Goal: Entertainment & Leisure: Consume media (video, audio)

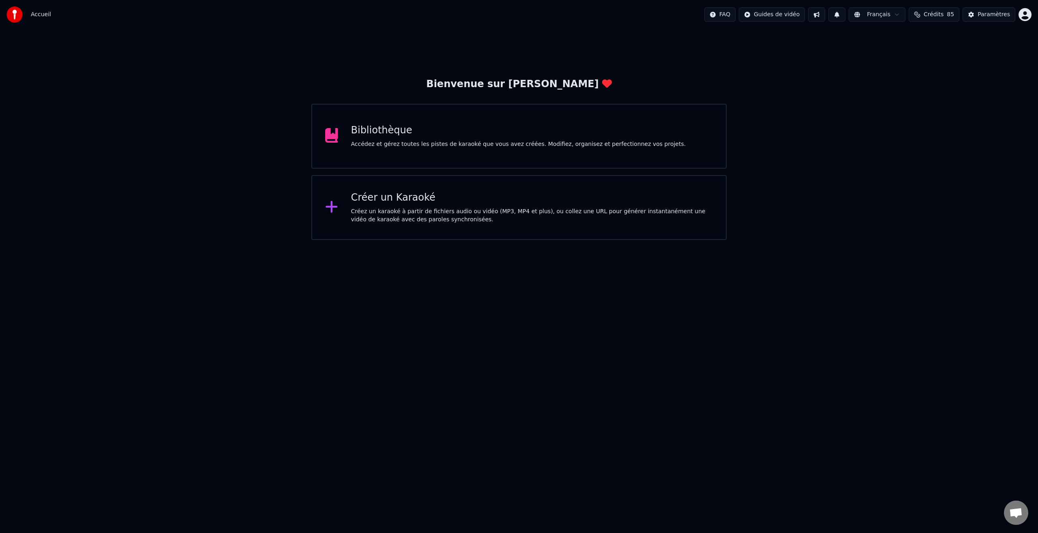
click at [368, 139] on div "Bibliothèque Accédez et gérez toutes les pistes de karaoké que vous avez créées…" at bounding box center [518, 136] width 335 height 24
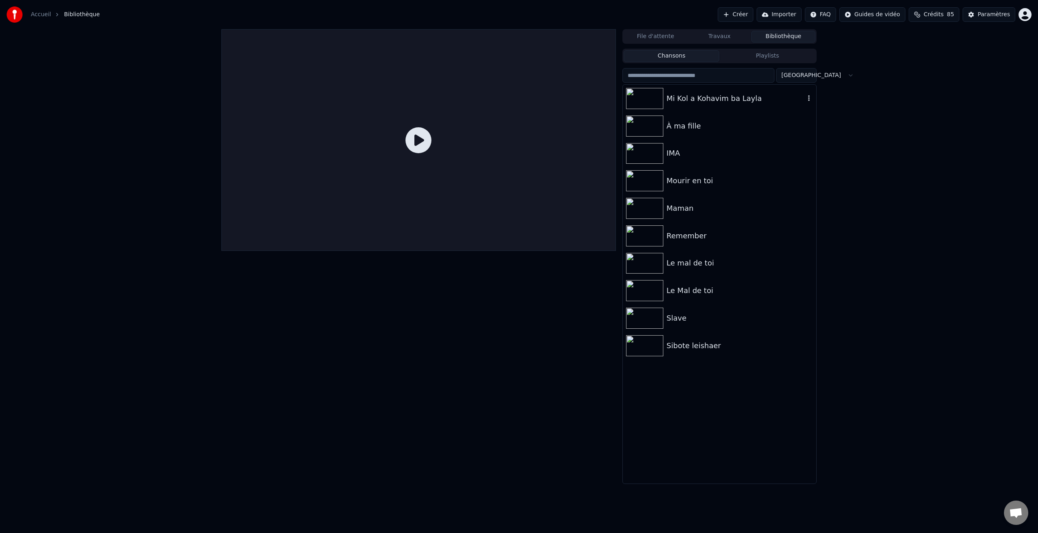
click at [676, 96] on div "Mi Kol a Kohavim ba Layla" at bounding box center [735, 98] width 138 height 11
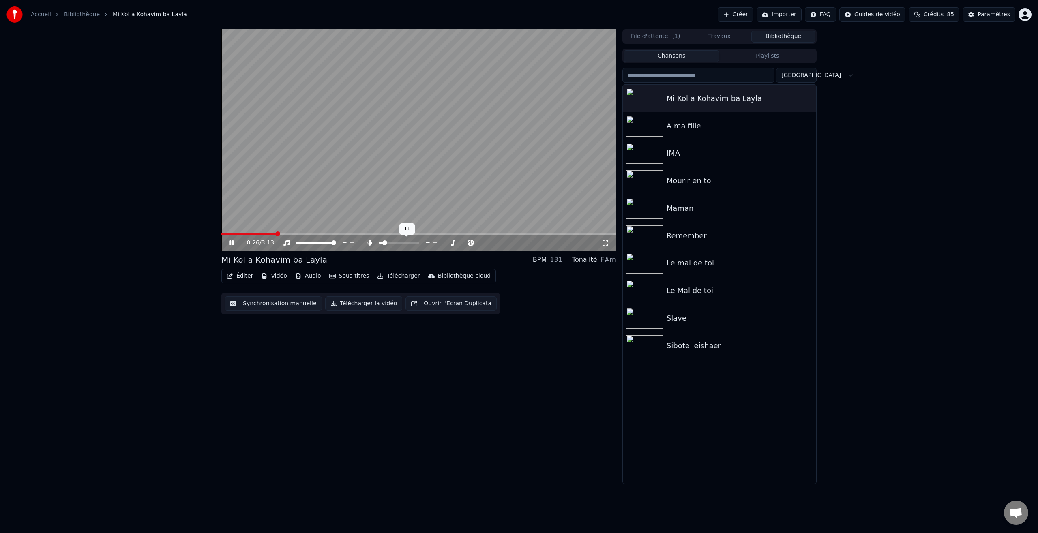
click at [383, 243] on span at bounding box center [384, 242] width 5 height 5
click at [231, 243] on icon at bounding box center [237, 243] width 19 height 6
click at [258, 235] on span at bounding box center [260, 233] width 5 height 5
click at [225, 236] on span at bounding box center [227, 233] width 5 height 5
click at [231, 243] on icon at bounding box center [231, 243] width 5 height 6
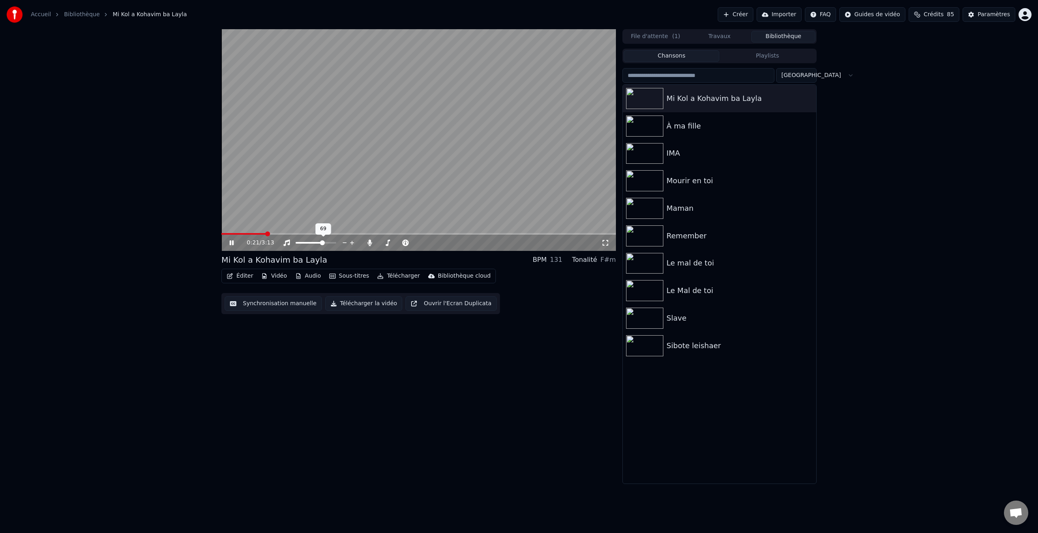
click at [323, 244] on span at bounding box center [322, 242] width 5 height 5
click at [380, 244] on span at bounding box center [382, 242] width 5 height 5
click at [313, 242] on span at bounding box center [313, 242] width 5 height 5
click at [233, 242] on icon at bounding box center [231, 242] width 4 height 5
click at [227, 238] on div "0:07 / 3:13" at bounding box center [418, 242] width 394 height 18
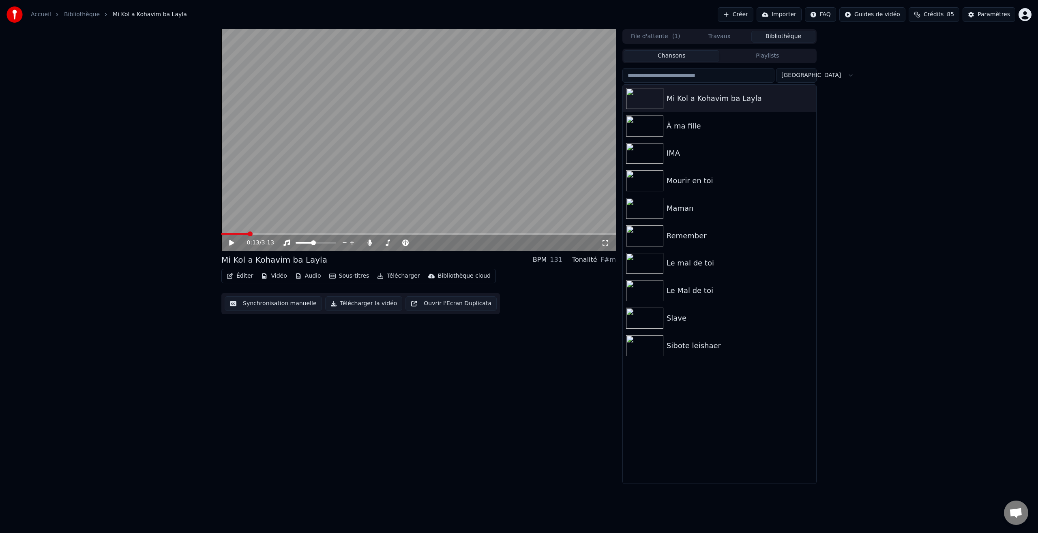
click at [248, 235] on span at bounding box center [418, 234] width 394 height 2
drag, startPoint x: 242, startPoint y: 235, endPoint x: 212, endPoint y: 237, distance: 29.7
click at [212, 235] on div "0:13 / 3:13 Mi Kol a Kohavim ba Layla BPM 131 Tonalité F#m Éditer Vidéo Audio S…" at bounding box center [519, 256] width 1038 height 455
click at [221, 236] on span at bounding box center [223, 233] width 5 height 5
click at [234, 244] on icon at bounding box center [237, 243] width 19 height 6
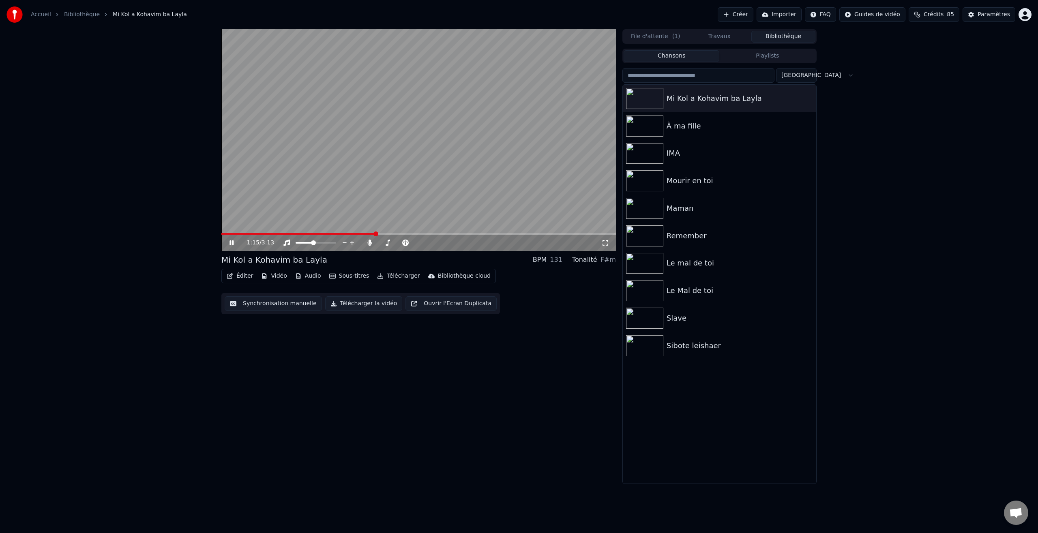
click at [233, 243] on icon at bounding box center [231, 242] width 4 height 5
